Goal: Find specific page/section: Find specific page/section

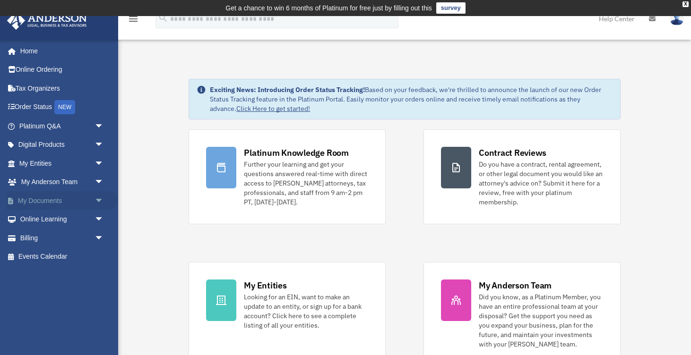
click at [63, 197] on link "My Documents arrow_drop_down" at bounding box center [62, 200] width 111 height 19
click at [100, 197] on span "arrow_drop_down" at bounding box center [103, 200] width 19 height 19
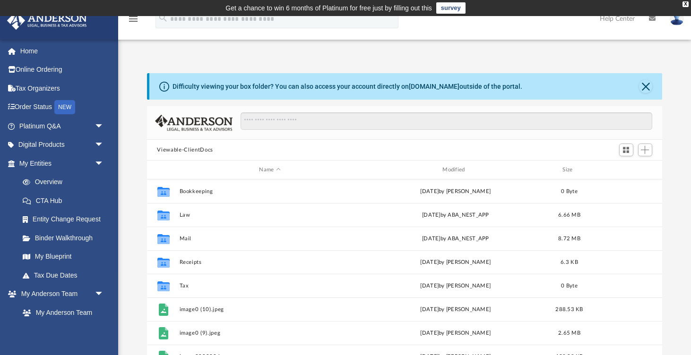
scroll to position [215, 515]
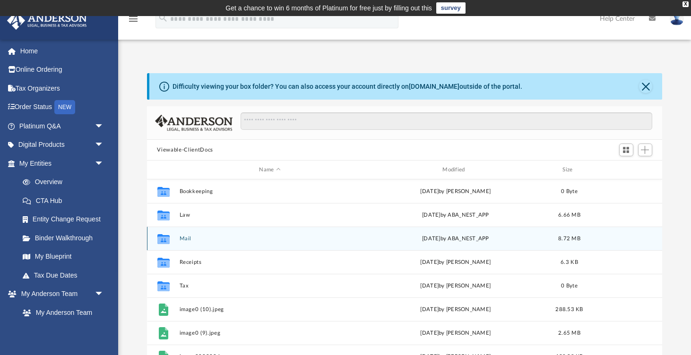
click at [202, 236] on button "Mail" at bounding box center [269, 239] width 181 height 6
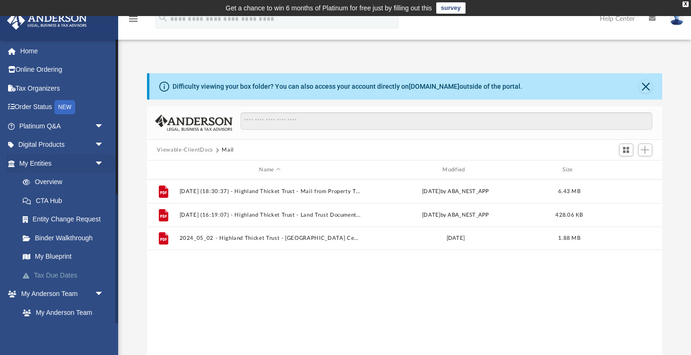
click at [68, 274] on link "Tax Due Dates" at bounding box center [65, 275] width 105 height 19
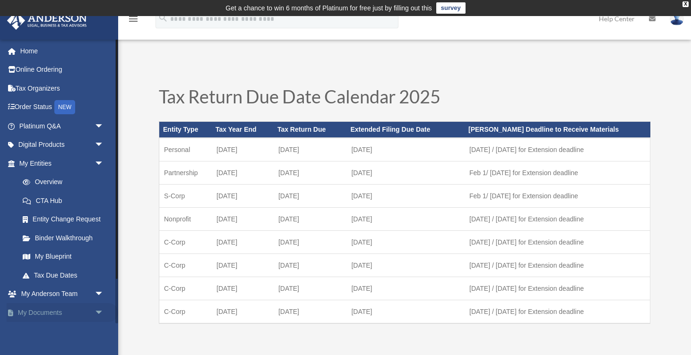
click at [68, 309] on link "My Documents arrow_drop_down" at bounding box center [62, 312] width 111 height 19
click at [99, 308] on span "arrow_drop_down" at bounding box center [103, 312] width 19 height 19
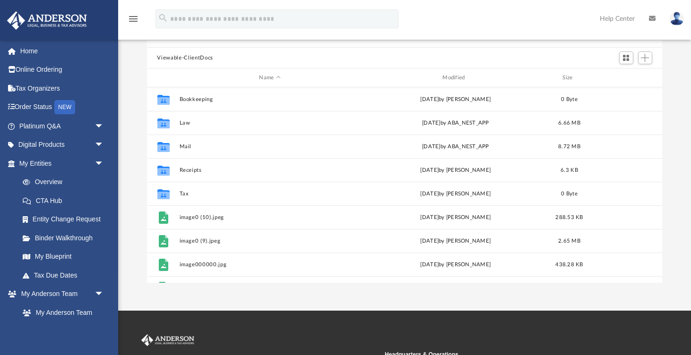
scroll to position [98, 0]
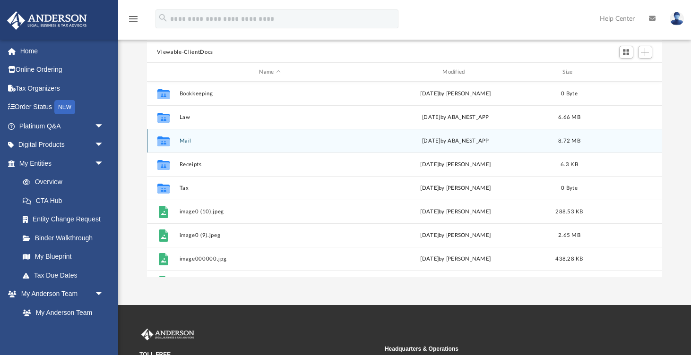
click at [162, 138] on icon "grid" at bounding box center [163, 141] width 12 height 10
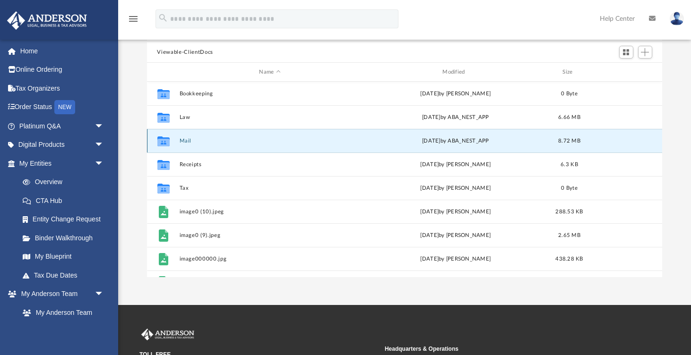
click at [164, 142] on icon "grid" at bounding box center [163, 142] width 12 height 8
click at [184, 140] on button "Mail" at bounding box center [269, 141] width 181 height 6
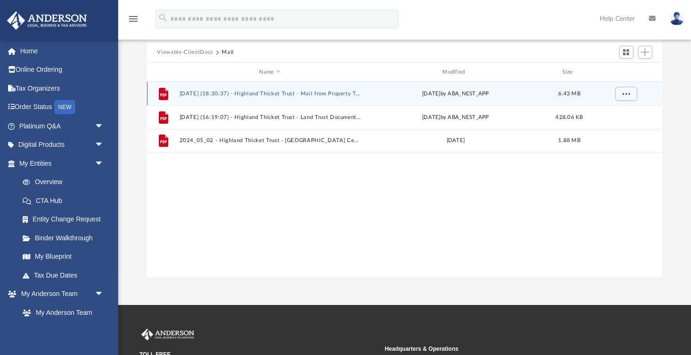
click at [258, 91] on button "2024.06.13 (18:30:37) - Highland Thicket Trust - Mail from Property Tax Assista…" at bounding box center [269, 94] width 181 height 6
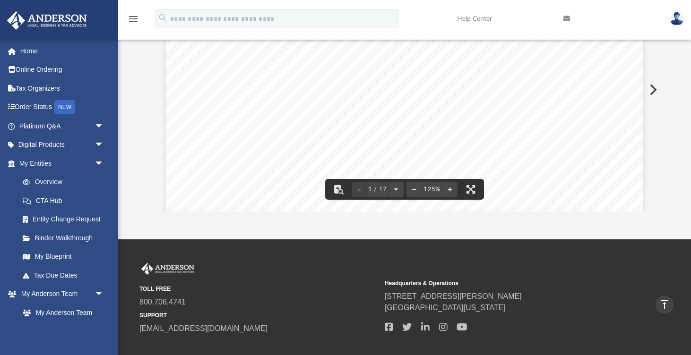
scroll to position [111, 0]
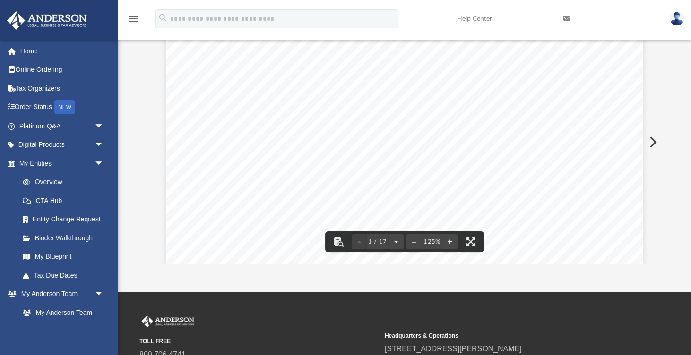
click at [651, 140] on button "Preview" at bounding box center [651, 142] width 21 height 26
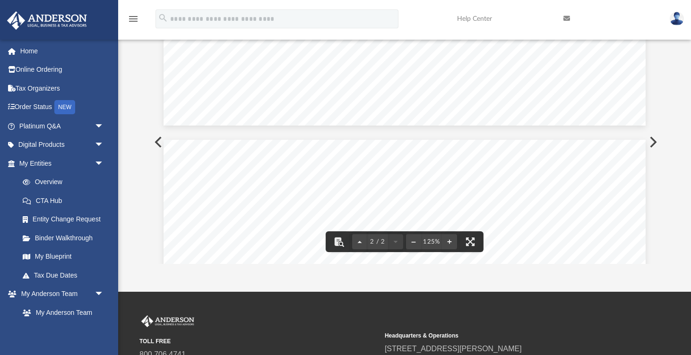
scroll to position [543, 0]
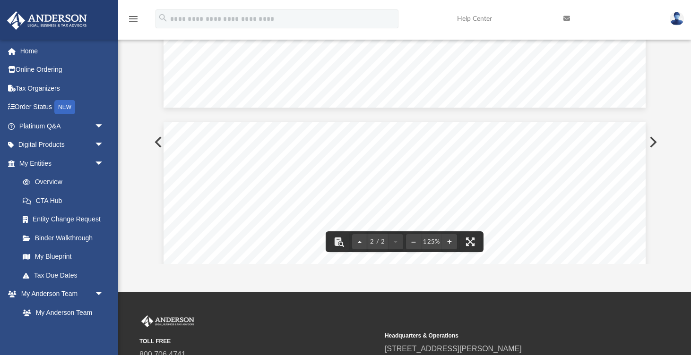
drag, startPoint x: 628, startPoint y: 177, endPoint x: 625, endPoint y: 136, distance: 41.6
click at [625, 136] on div "Document Viewer" at bounding box center [404, 115] width 515 height 1275
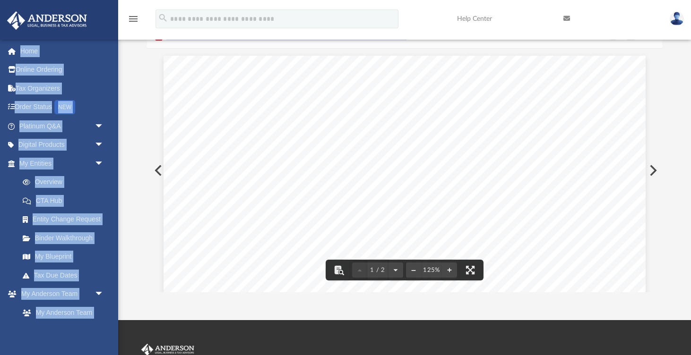
scroll to position [0, 0]
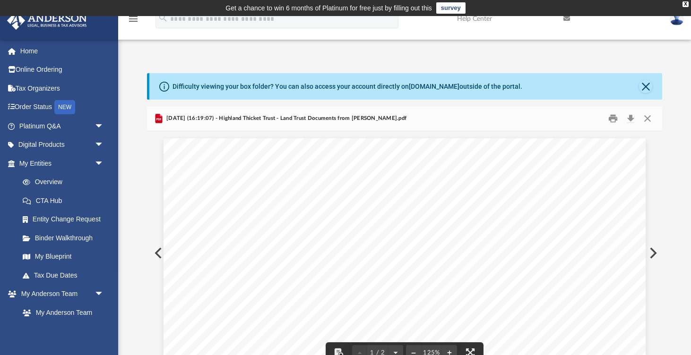
drag, startPoint x: 633, startPoint y: 51, endPoint x: 593, endPoint y: 157, distance: 113.0
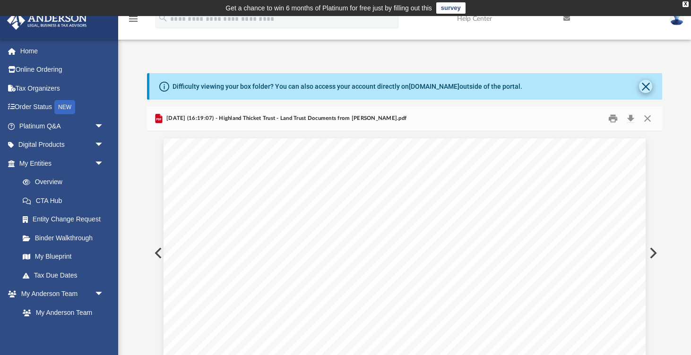
click at [647, 82] on button "Close" at bounding box center [645, 86] width 13 height 13
